Goal: Information Seeking & Learning: Learn about a topic

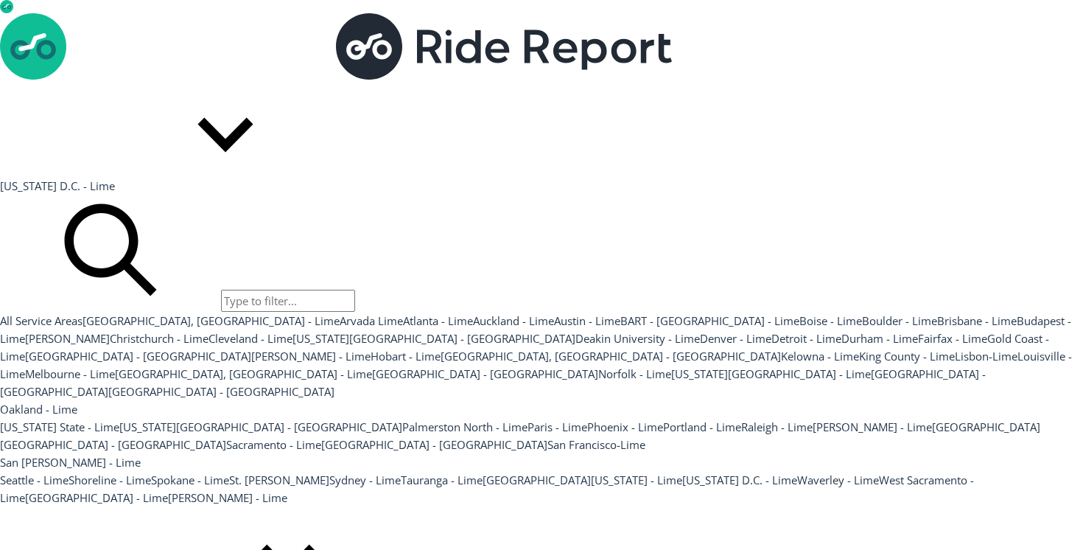
scroll to position [122, 0]
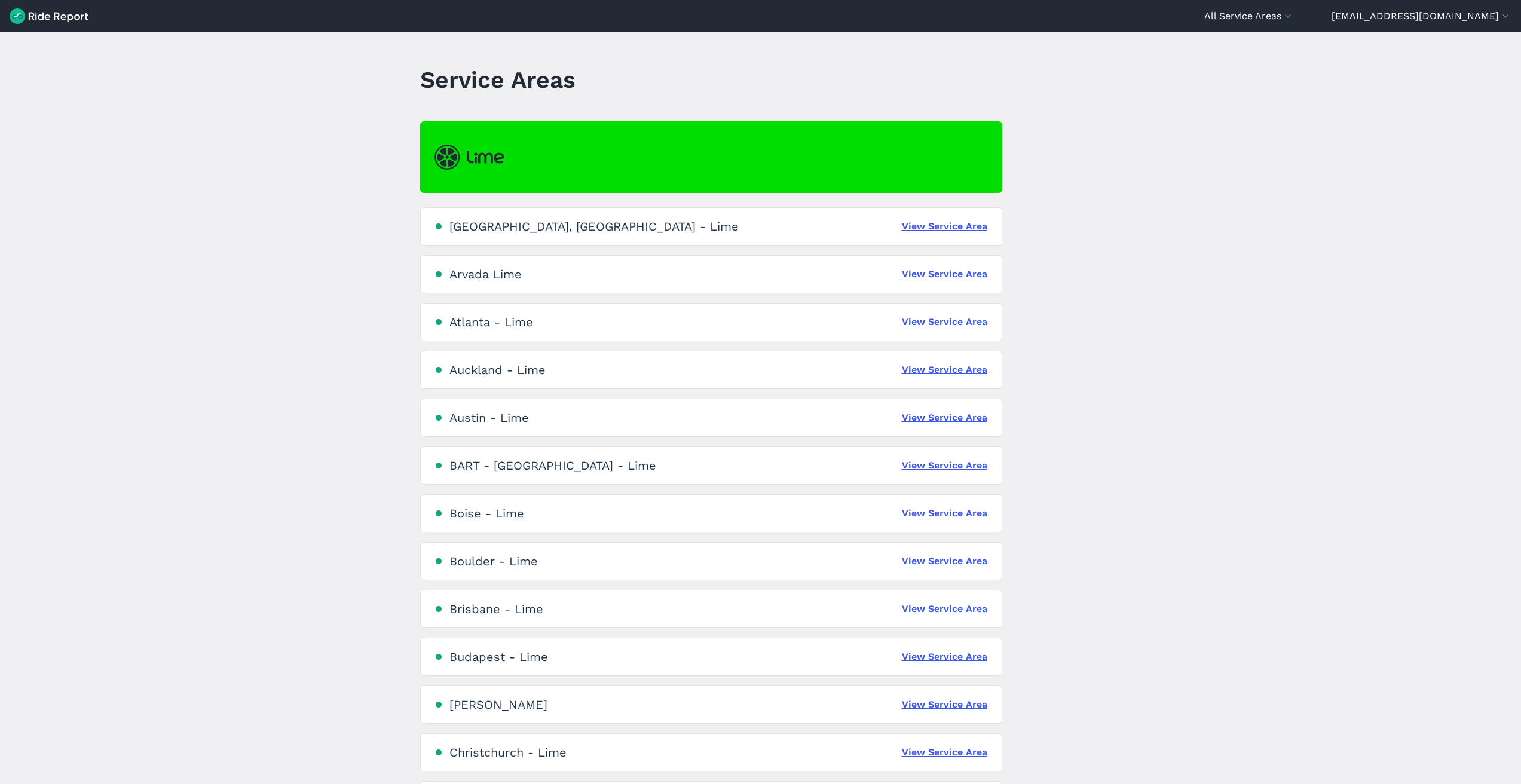
click at [945, 216] on div "[GEOGRAPHIC_DATA], [GEOGRAPHIC_DATA] - Lime View Service Area" at bounding box center [711, 226] width 582 height 38
click at [937, 221] on link "View Service Area" at bounding box center [944, 226] width 85 height 15
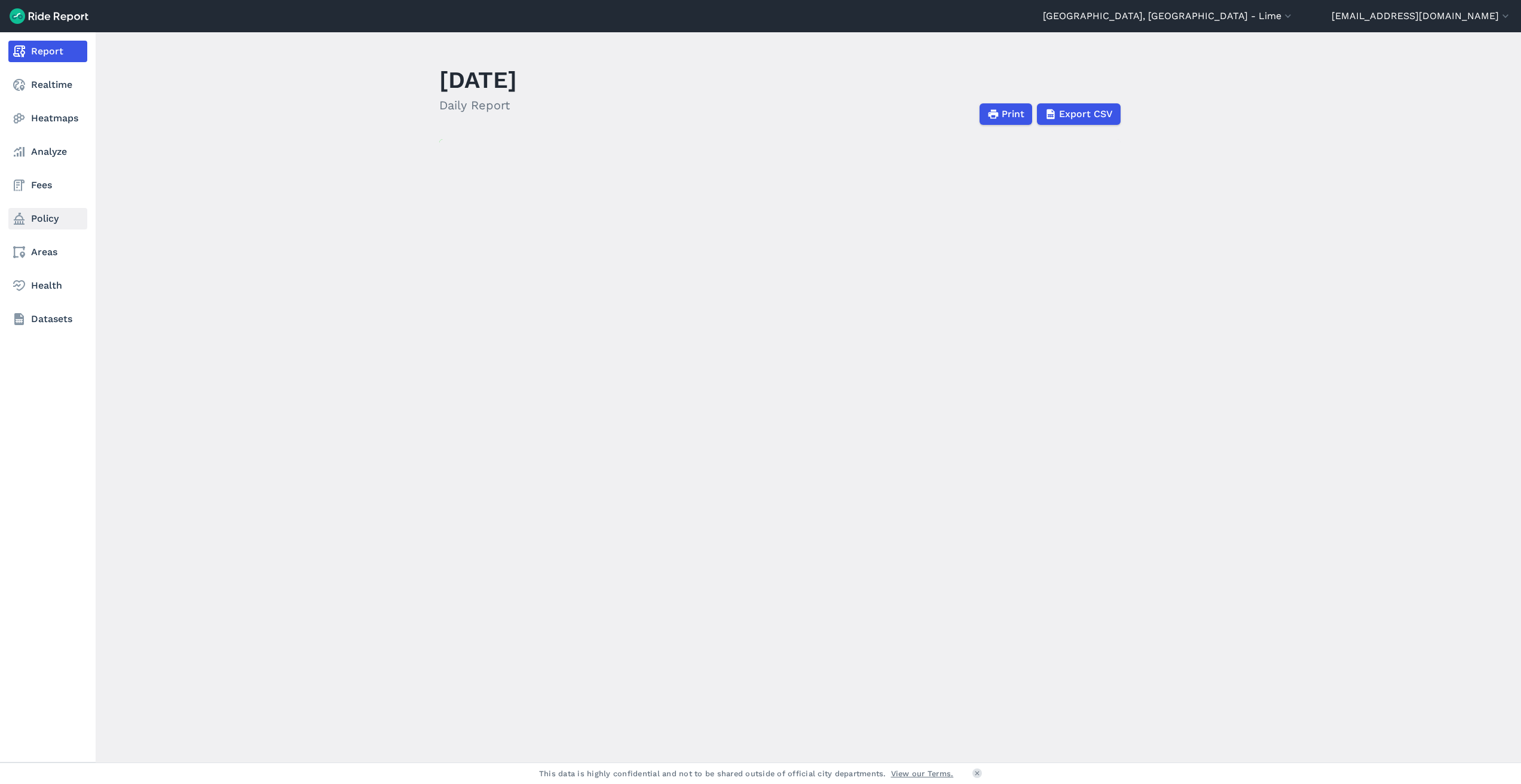
click at [45, 212] on link "Policy" at bounding box center [47, 218] width 79 height 22
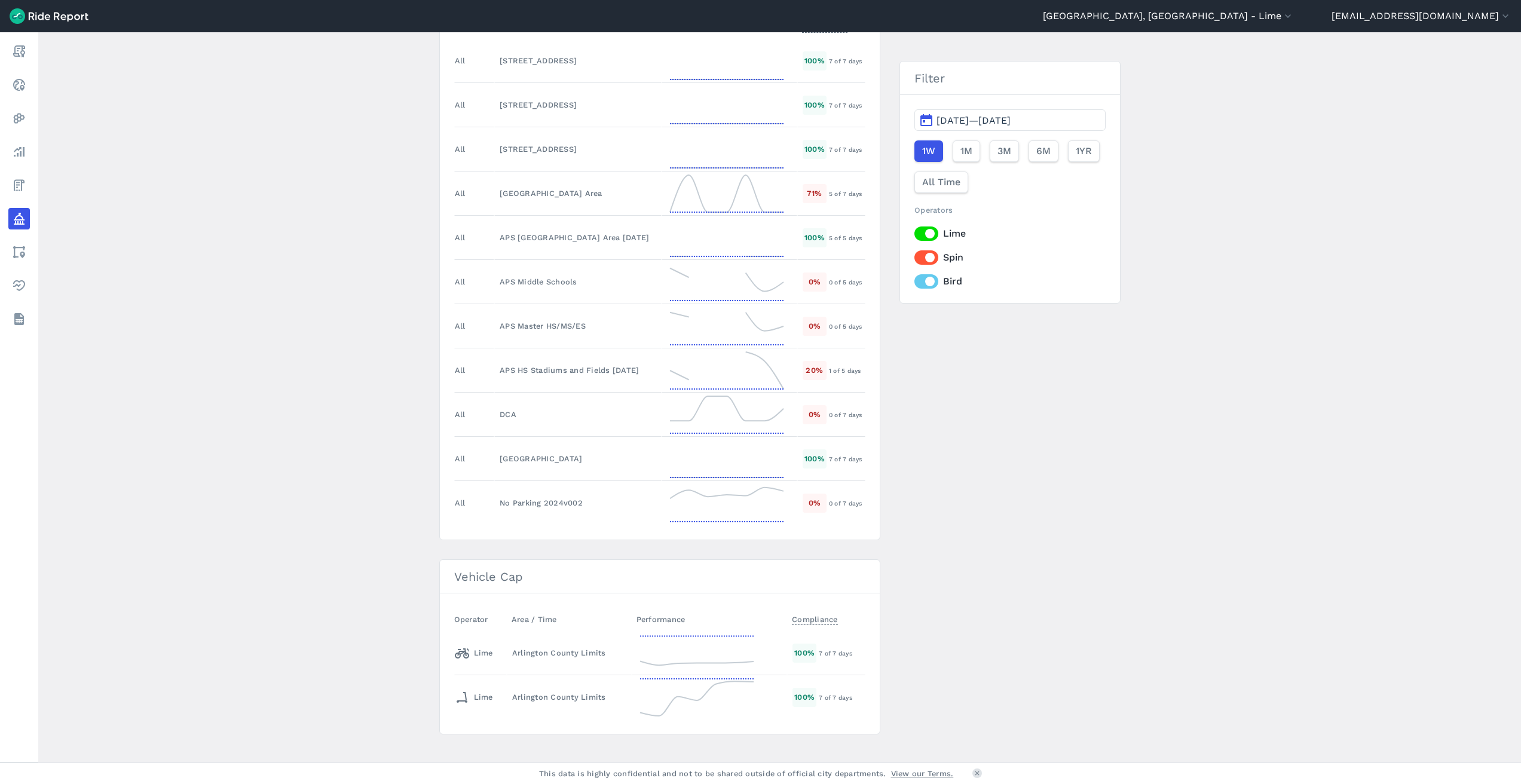
scroll to position [1934, 0]
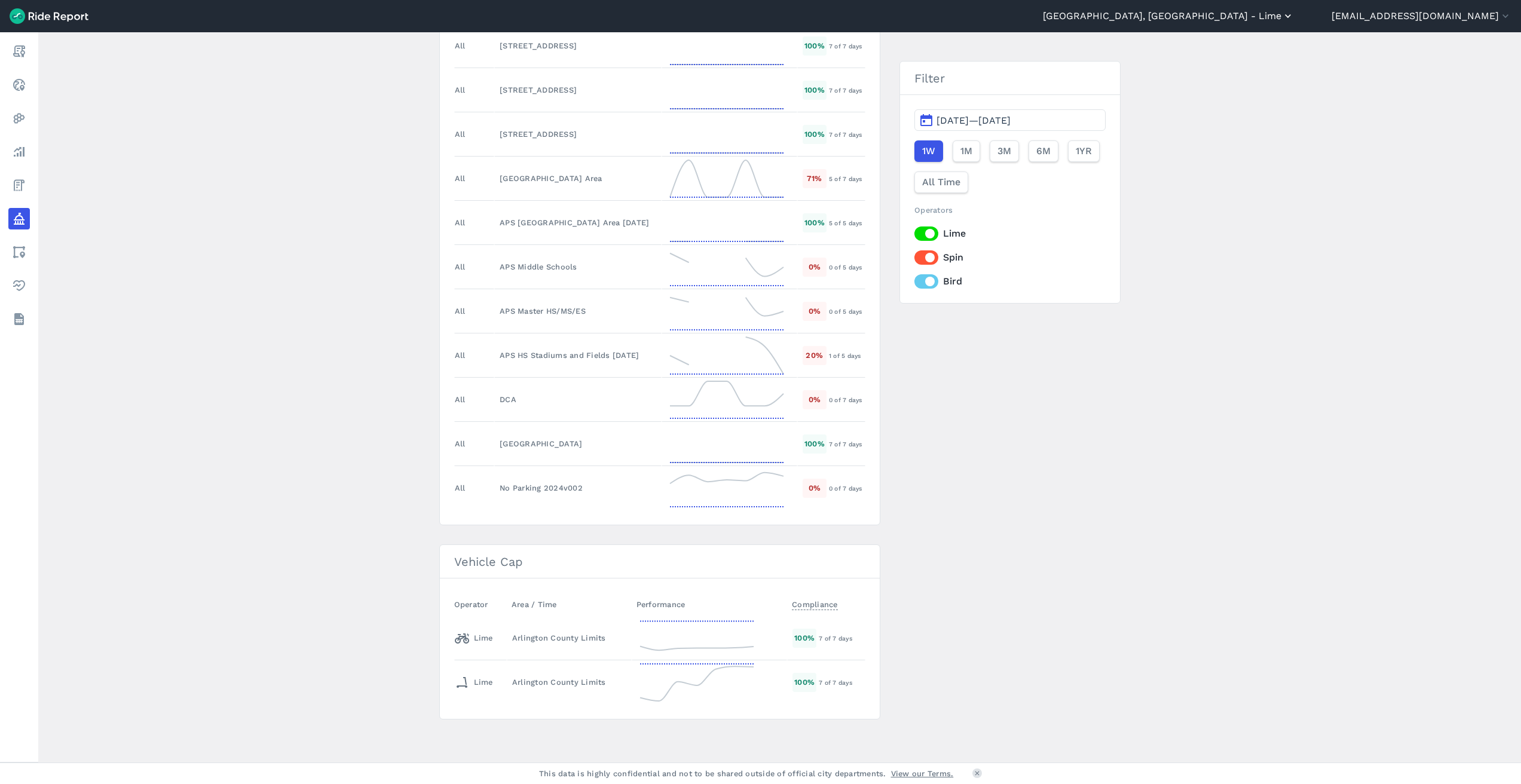
click at [1283, 17] on button "[GEOGRAPHIC_DATA], [GEOGRAPHIC_DATA] - Lime" at bounding box center [1167, 16] width 251 height 15
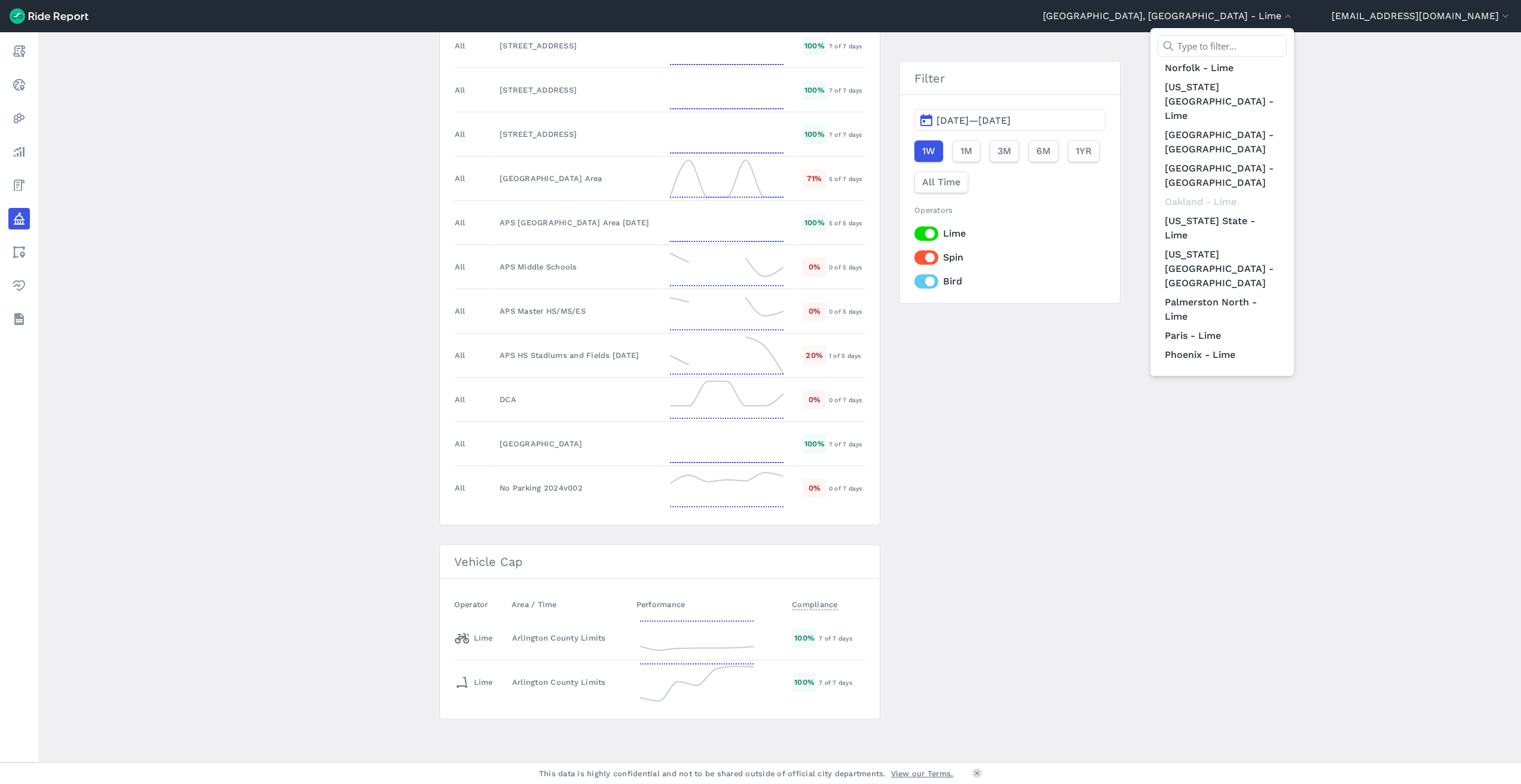
scroll to position [1080, 0]
click at [1260, 431] on link "[US_STATE] D.C. - Lime" at bounding box center [1222, 440] width 129 height 19
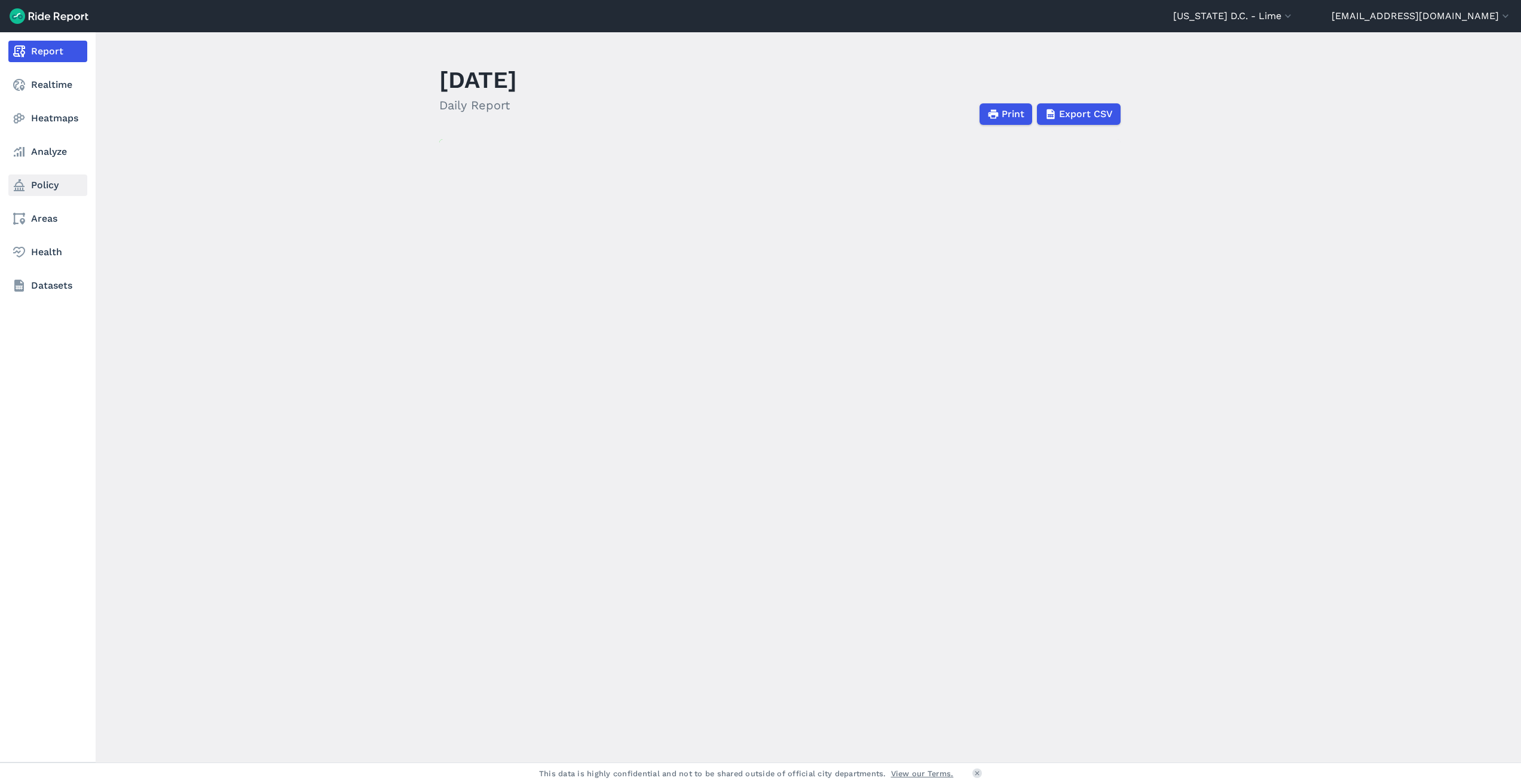
click at [41, 174] on link "Policy" at bounding box center [47, 185] width 79 height 22
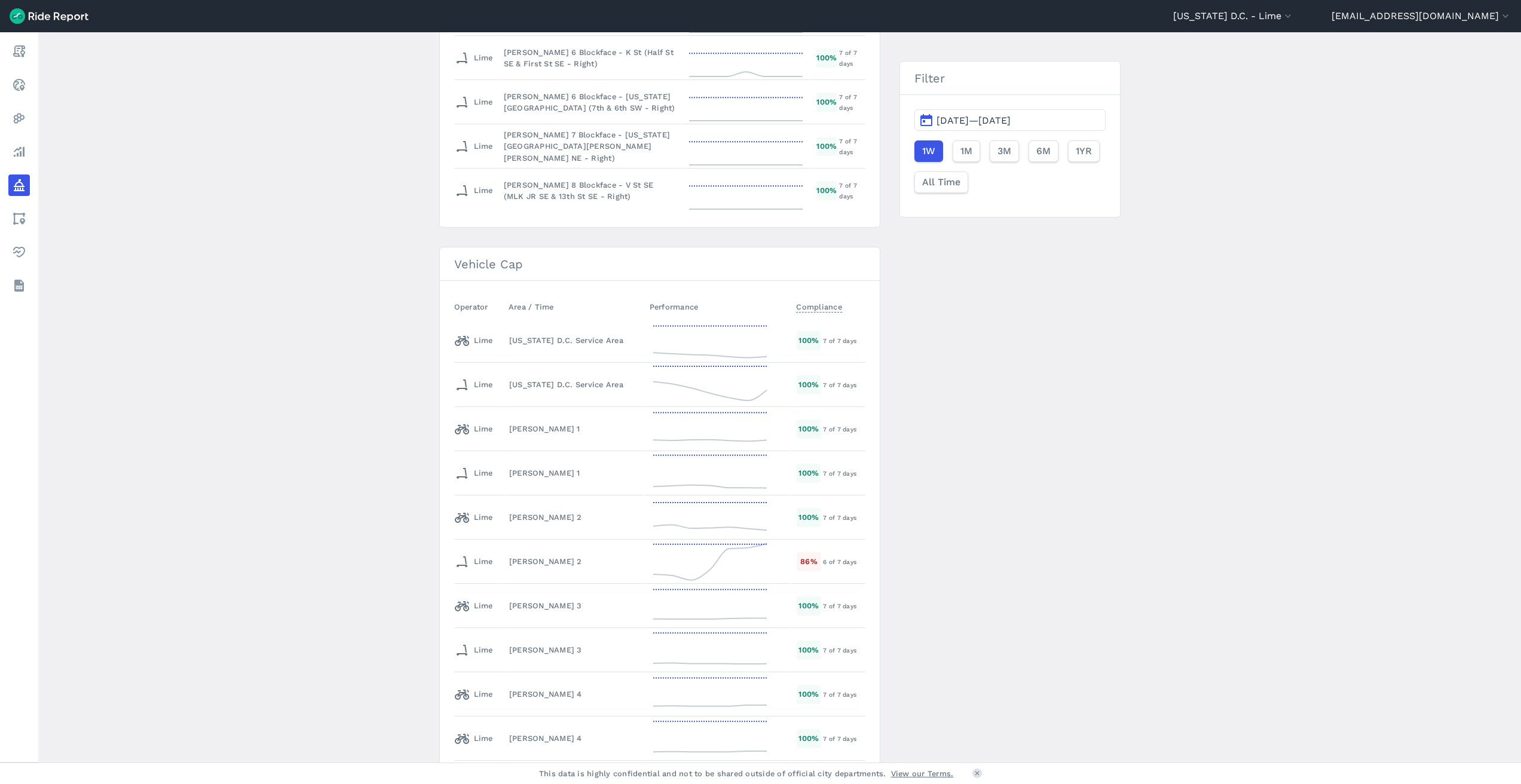
scroll to position [2046, 0]
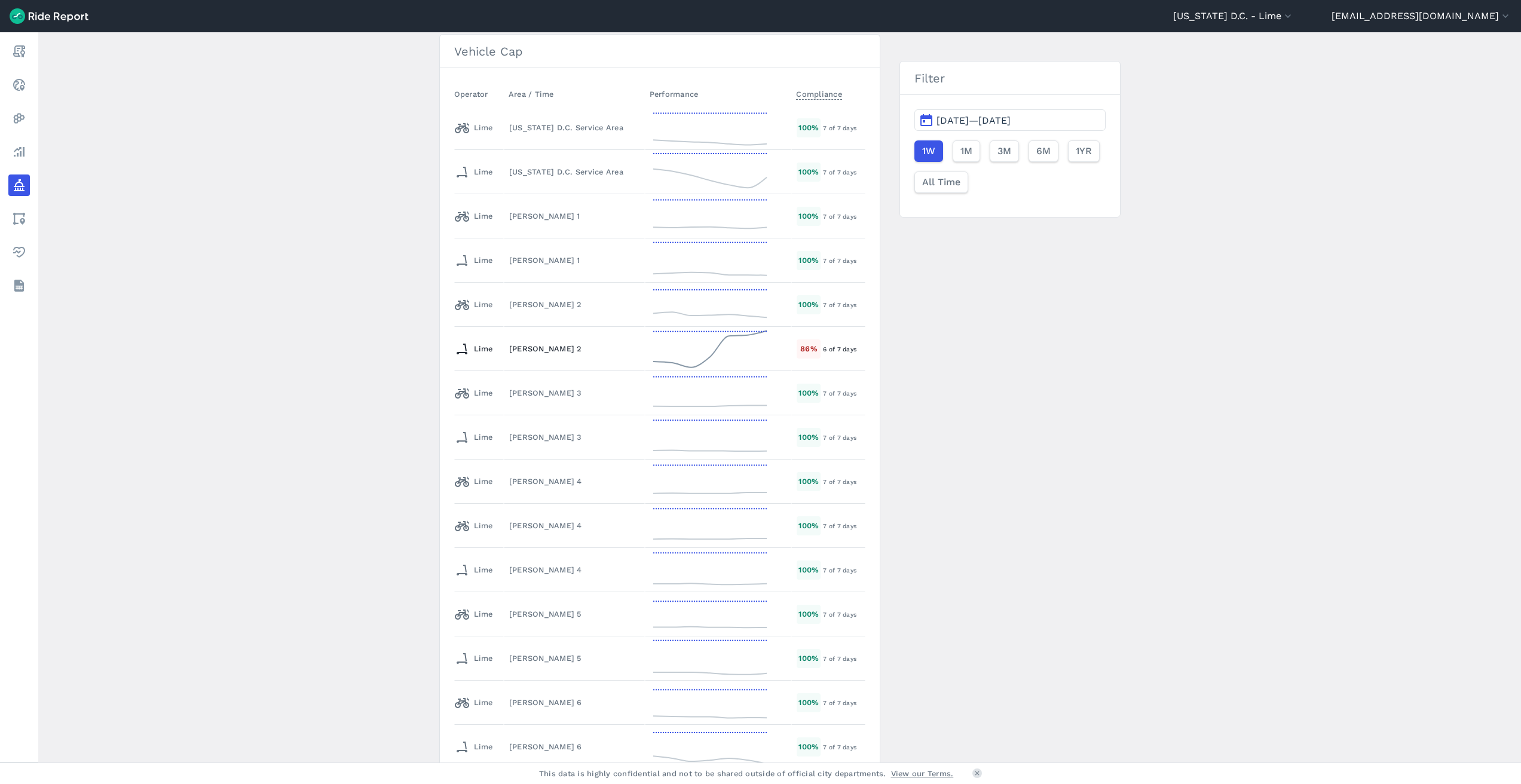
click at [621, 349] on div "Ward 2" at bounding box center [574, 349] width 131 height 11
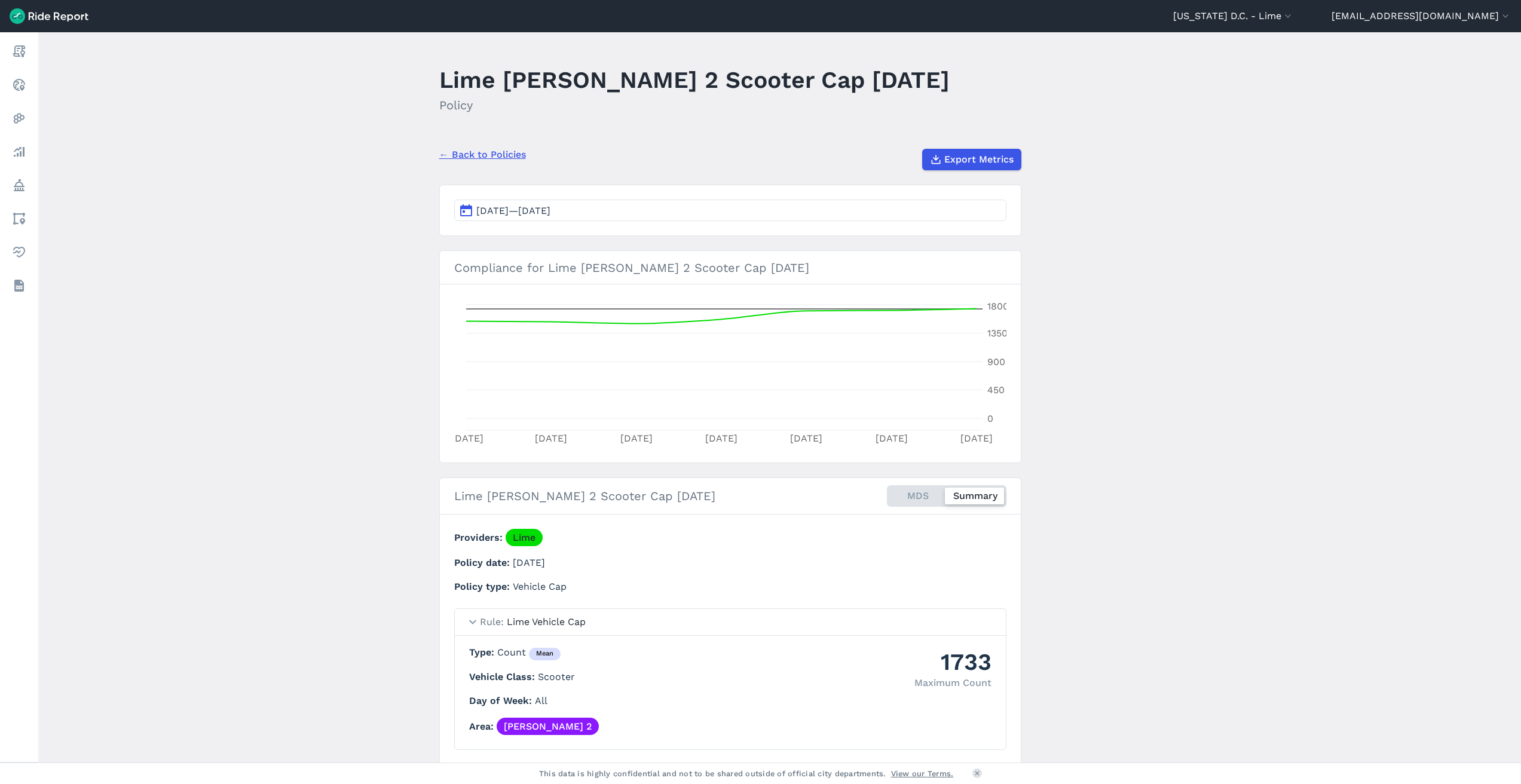
click at [479, 153] on link "← Back to Policies" at bounding box center [482, 155] width 87 height 15
